Goal: Complete application form

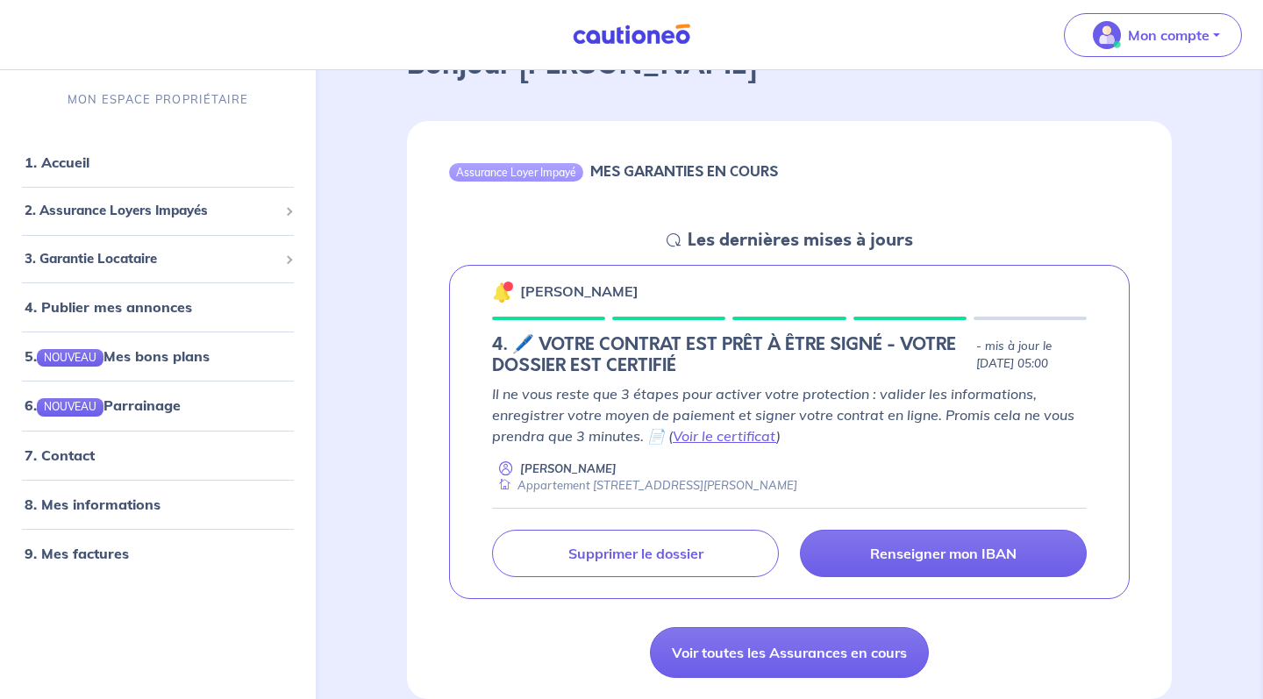
scroll to position [123, 0]
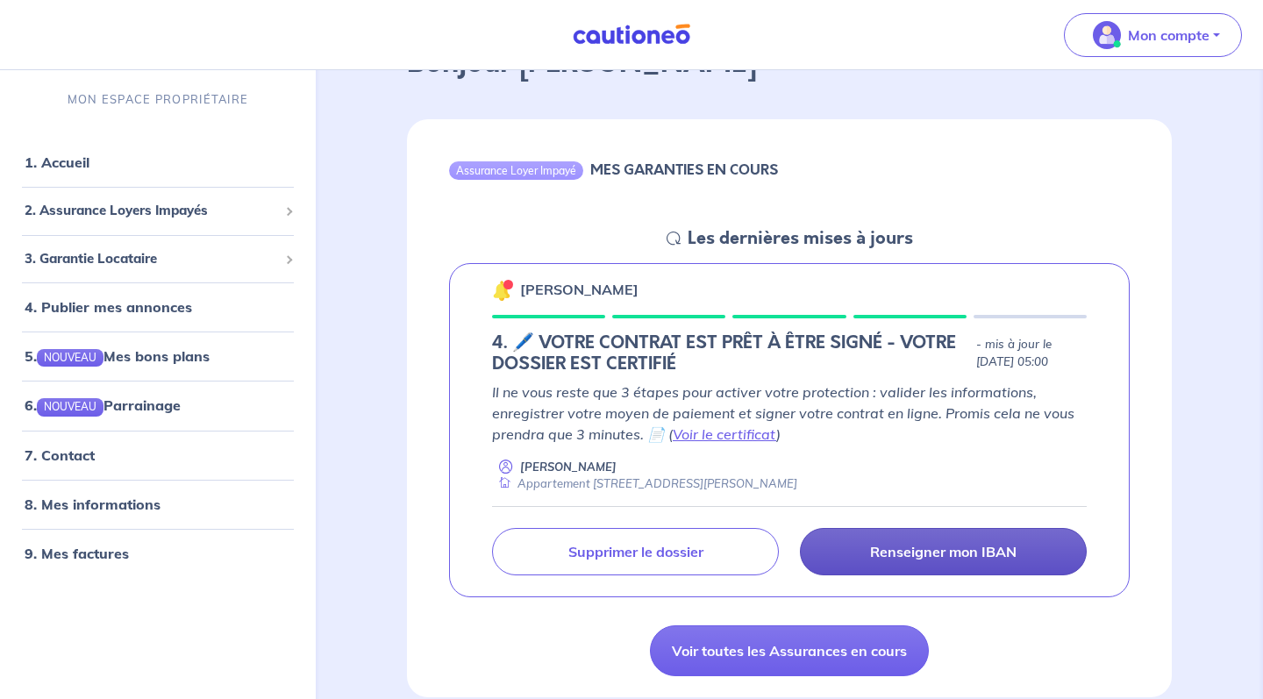
click at [882, 528] on link "Renseigner mon IBAN" at bounding box center [943, 551] width 287 height 47
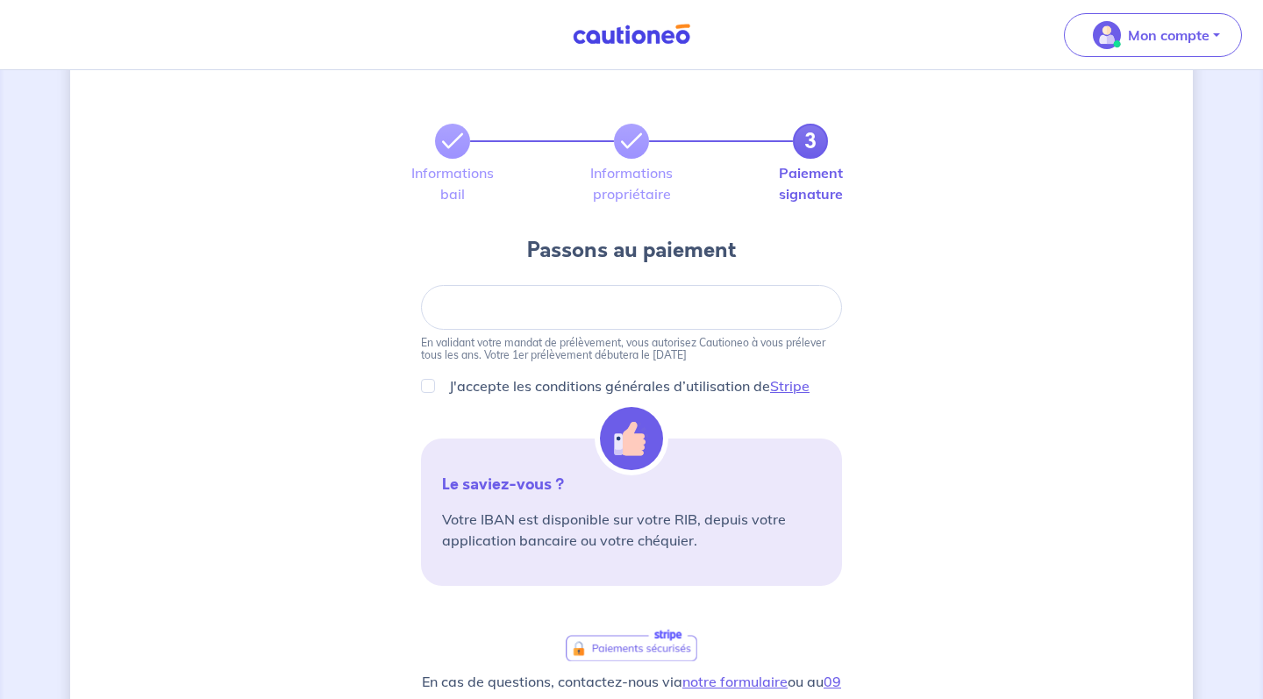
scroll to position [63, 0]
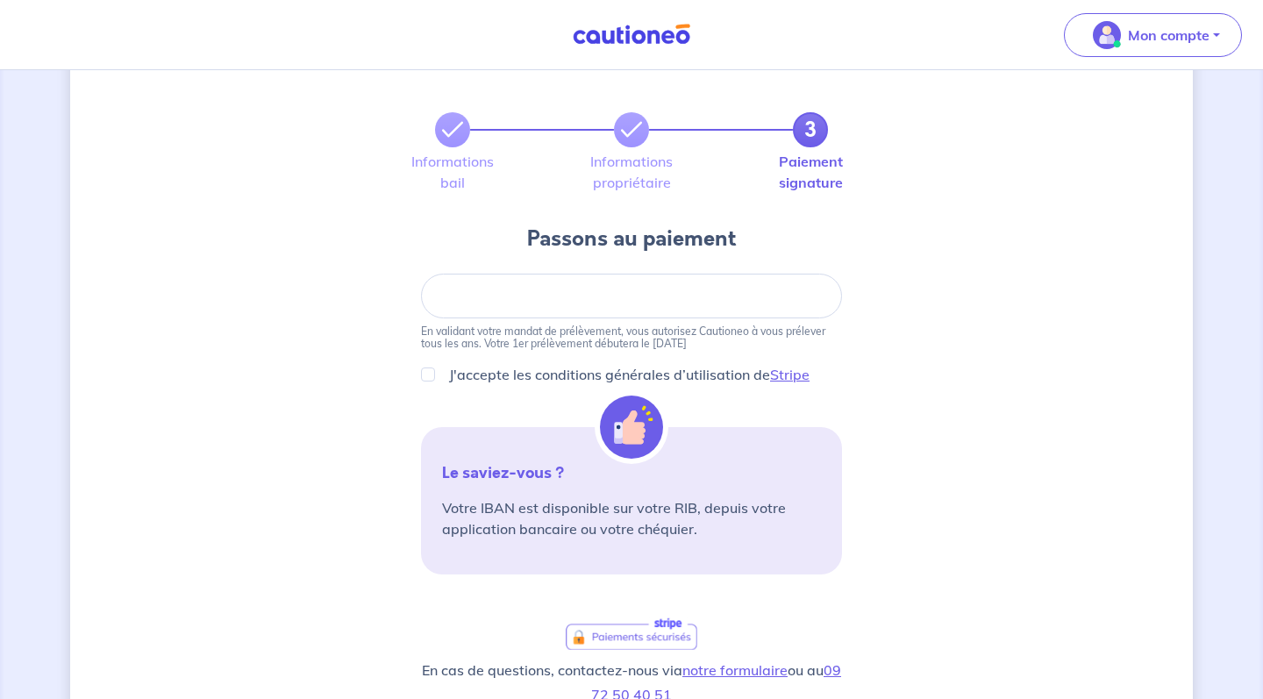
click at [431, 374] on input "J'accepte les conditions générales d’utilisation de Stripe" at bounding box center [428, 374] width 14 height 14
checkbox input "true"
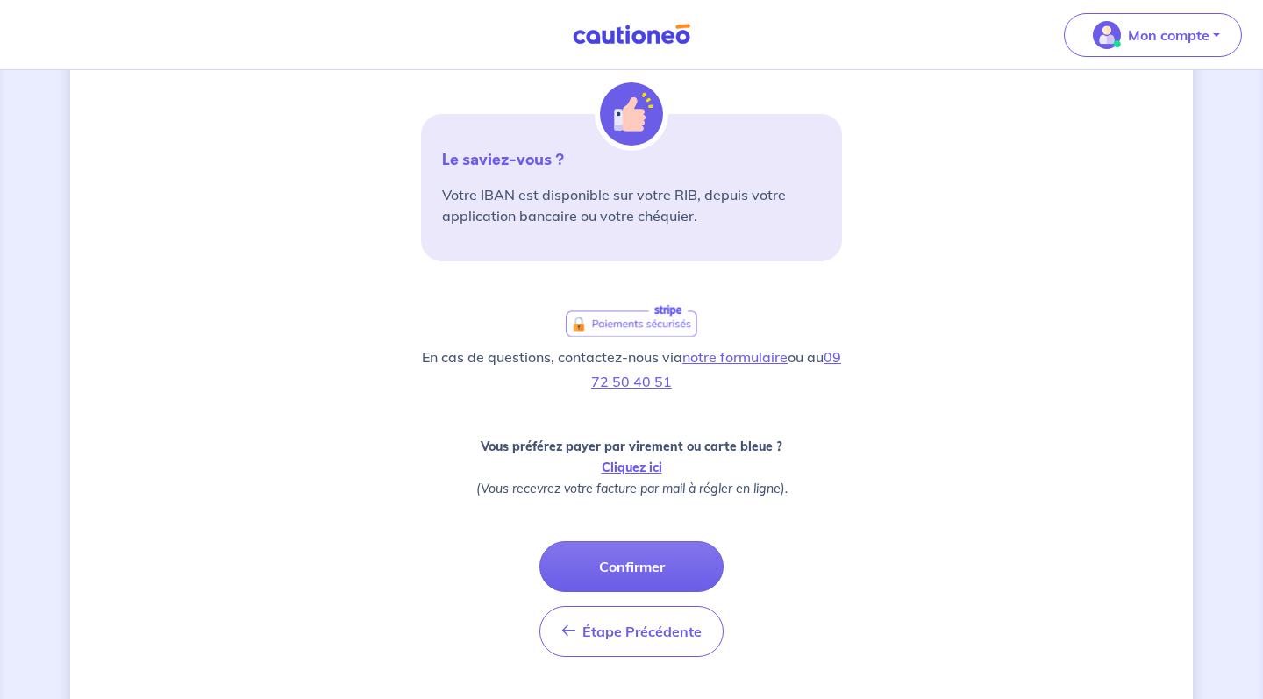
scroll to position [381, 0]
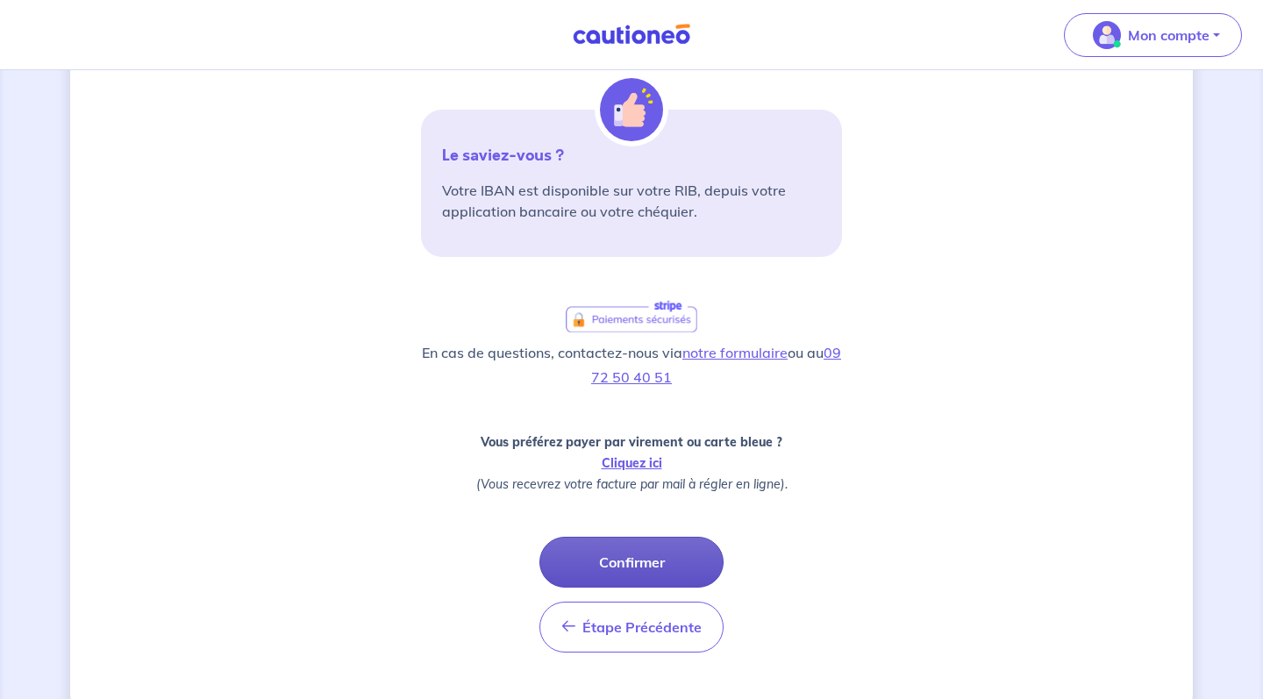
click at [635, 559] on button "Confirmer" at bounding box center [631, 562] width 184 height 51
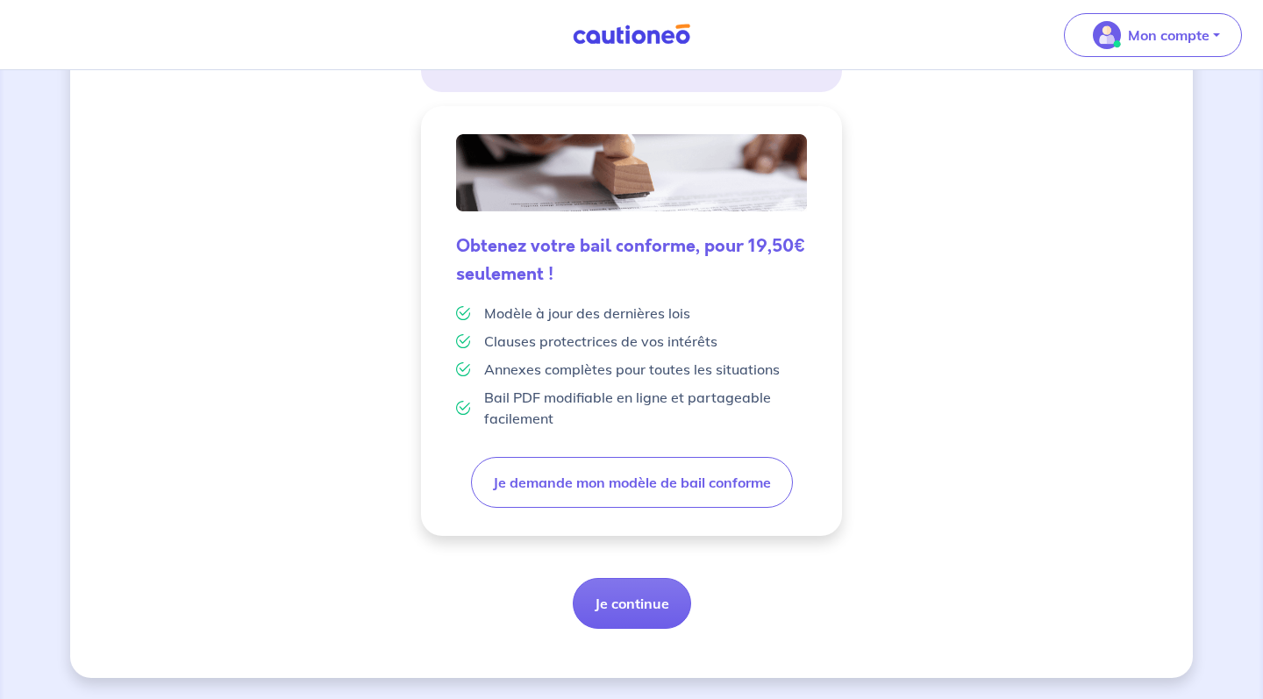
scroll to position [406, 0]
click at [648, 611] on button "Je continue" at bounding box center [632, 603] width 118 height 51
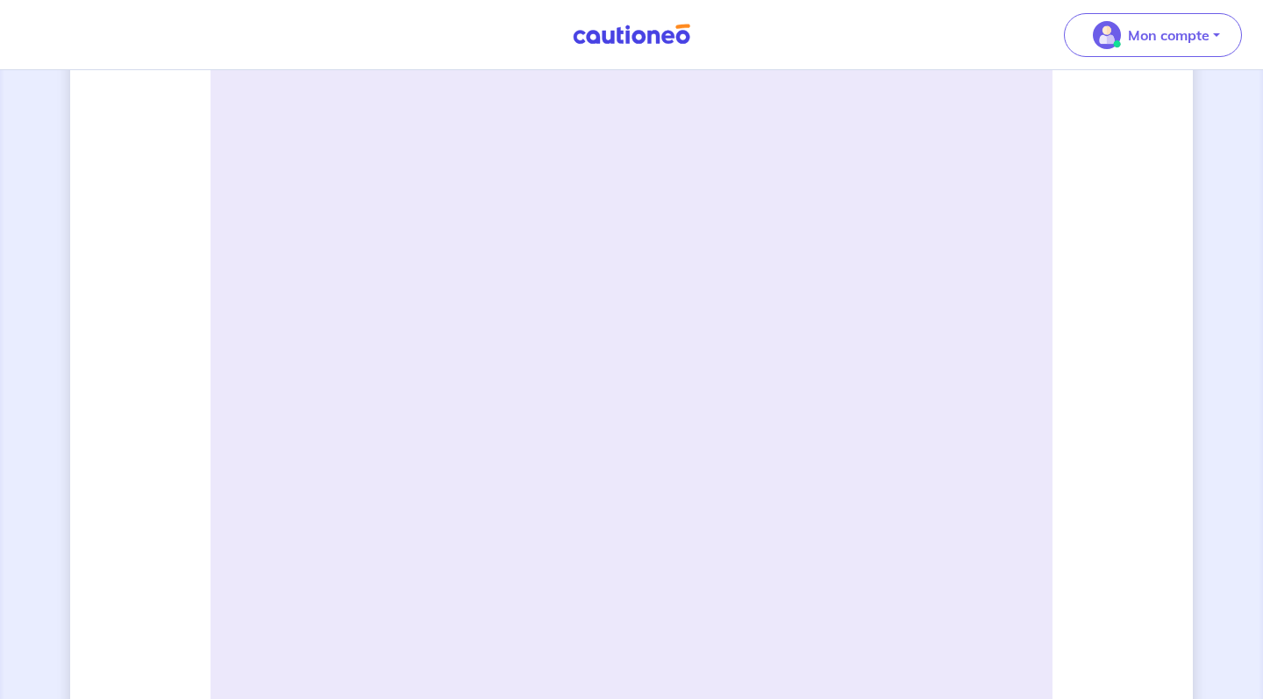
scroll to position [442, 0]
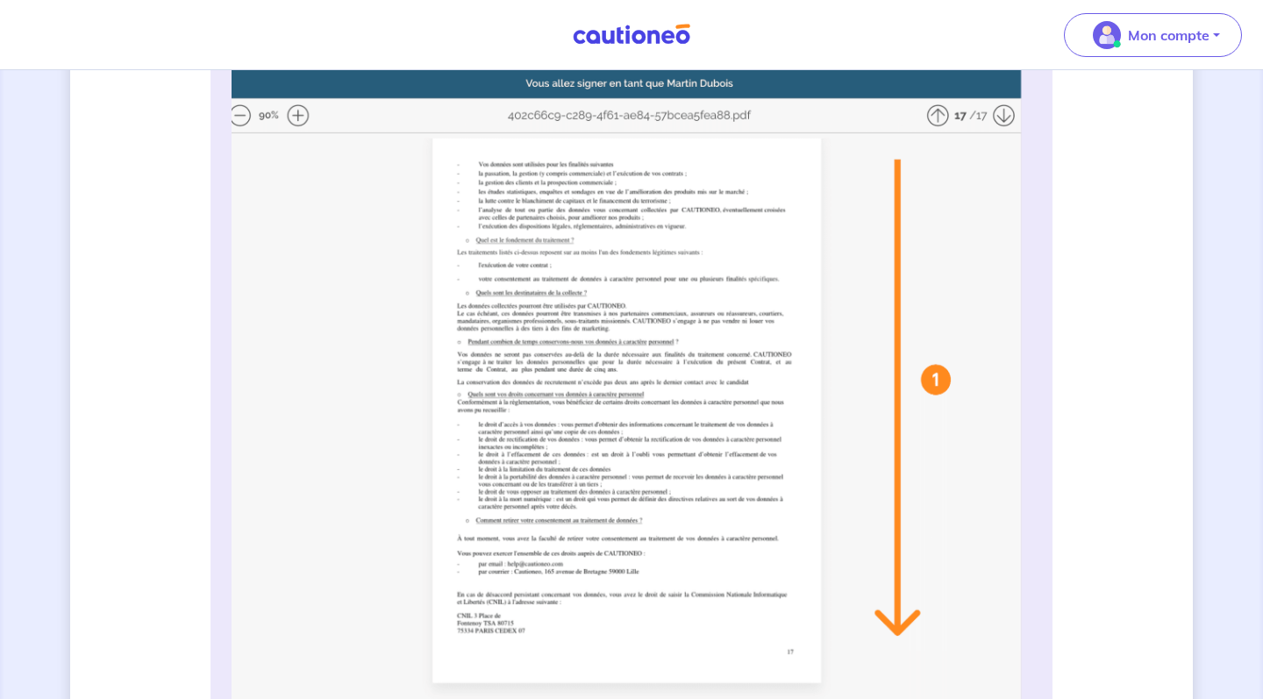
click at [934, 116] on img at bounding box center [631, 418] width 800 height 696
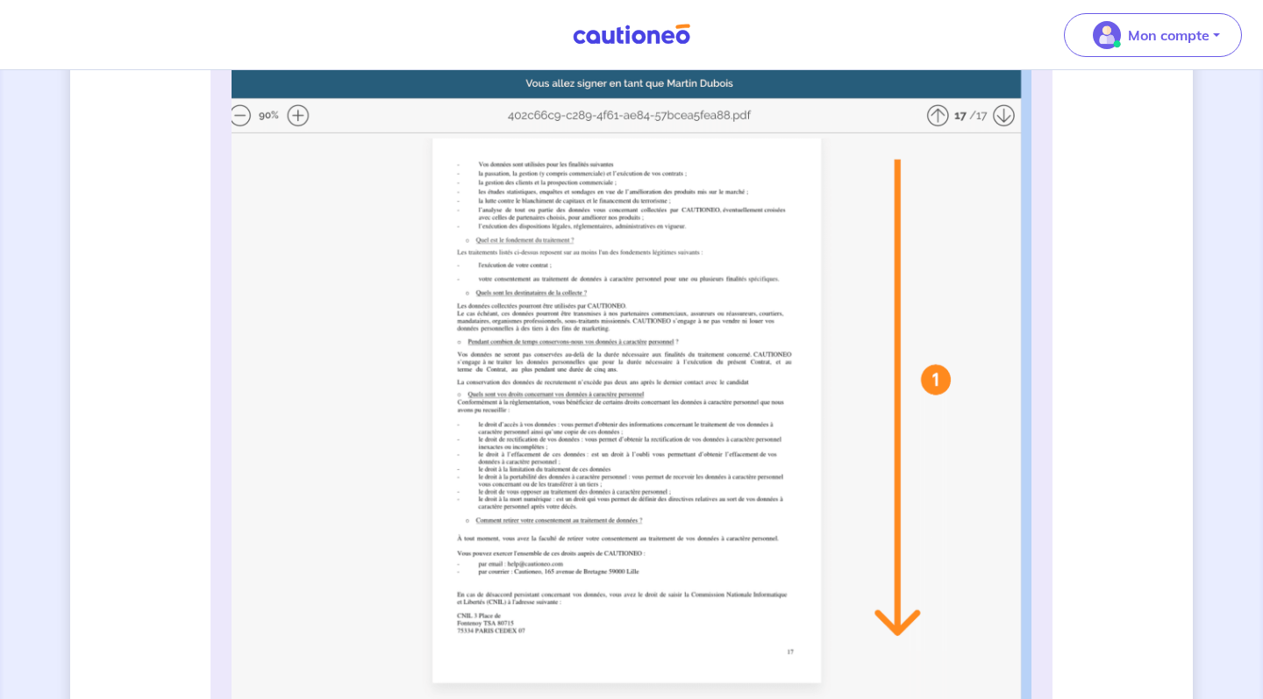
click at [934, 116] on img at bounding box center [631, 418] width 800 height 696
click at [1068, 276] on div "3 Informations bail Informations propriétaire Paiement signature Signature de v…" at bounding box center [631, 690] width 1122 height 2083
click at [652, 331] on img at bounding box center [631, 418] width 800 height 696
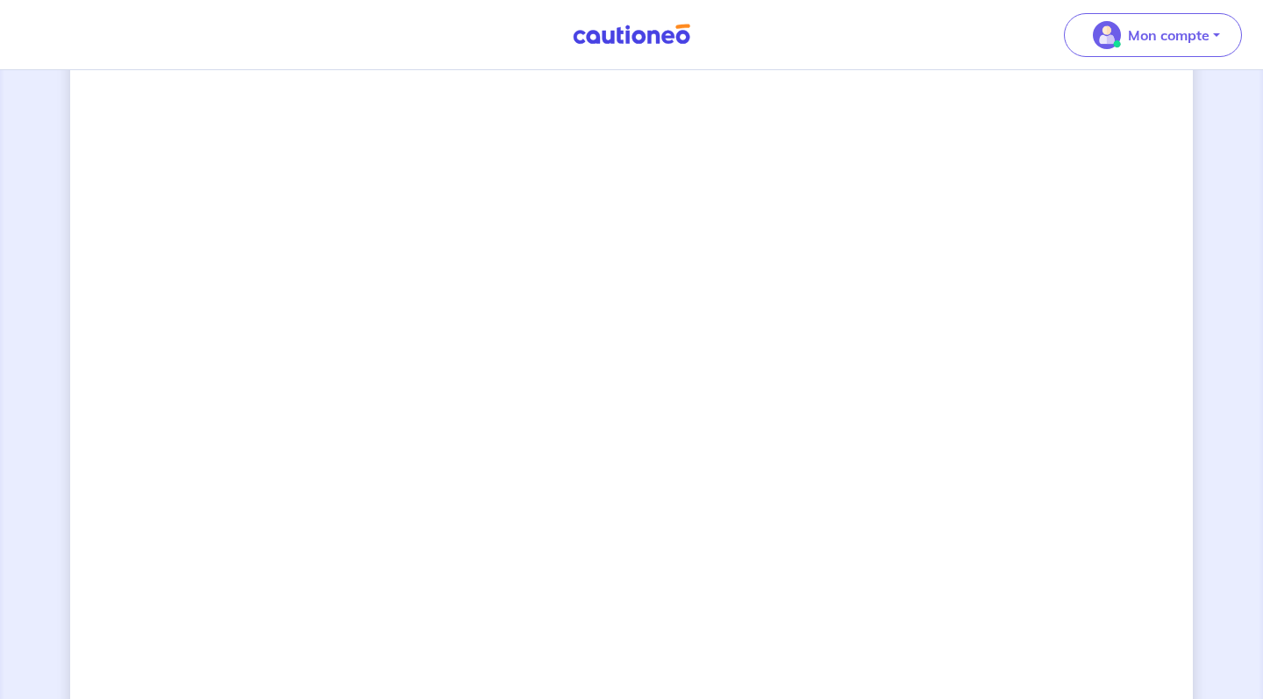
scroll to position [1136, 0]
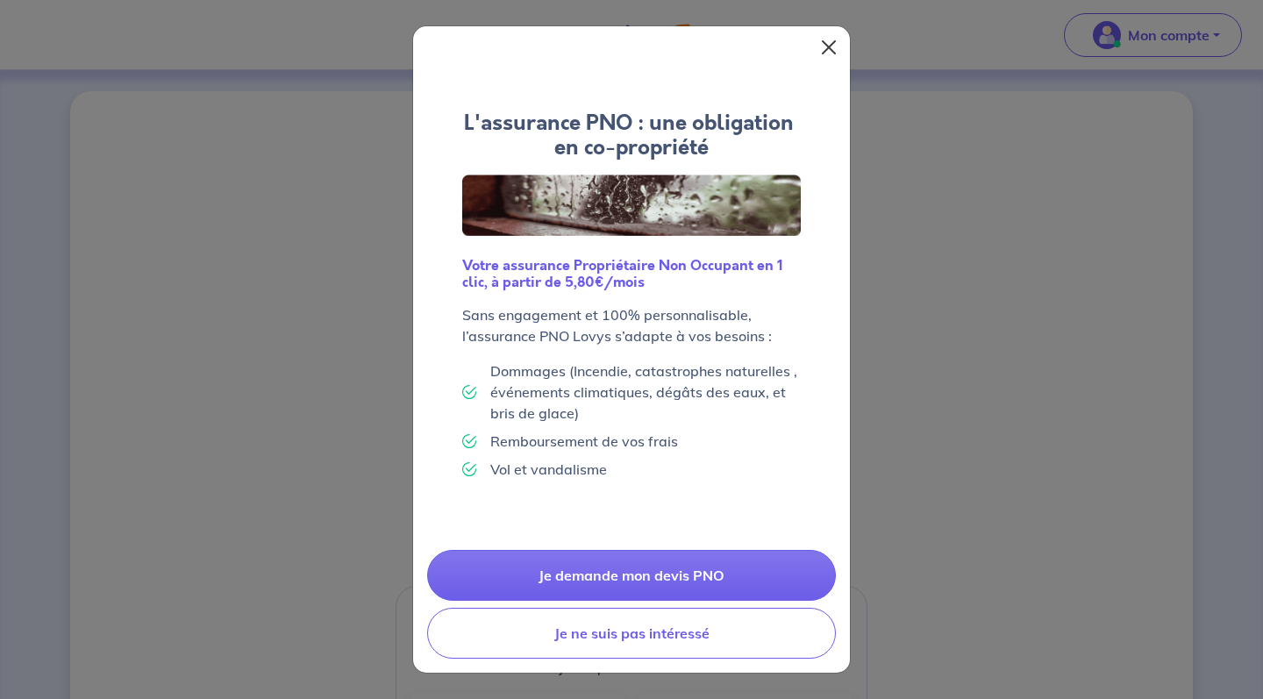
click at [826, 53] on button "Close" at bounding box center [829, 47] width 28 height 28
